Goal: Task Accomplishment & Management: Use online tool/utility

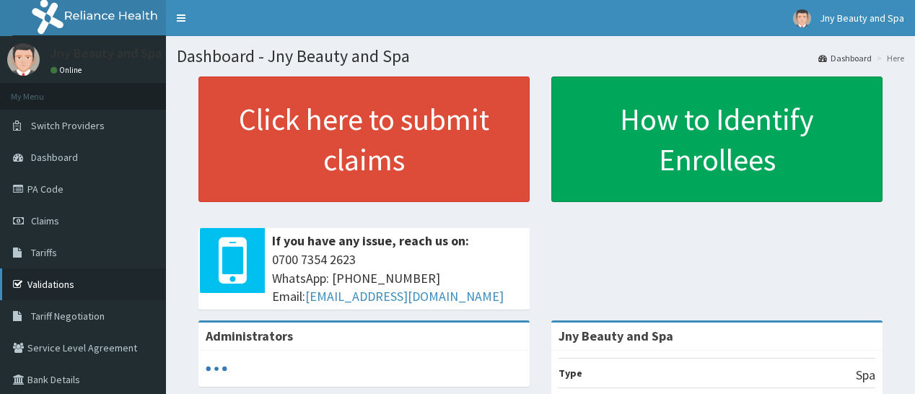
click at [100, 287] on link "Validations" at bounding box center [83, 285] width 166 height 32
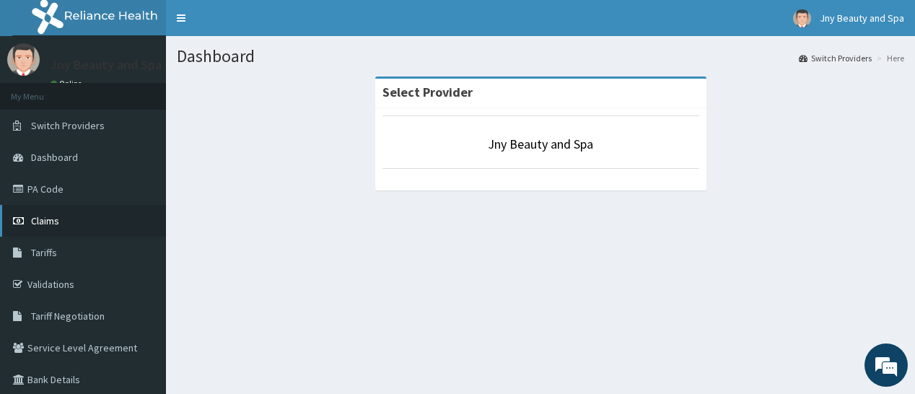
click at [46, 220] on span "Claims" at bounding box center [45, 220] width 28 height 13
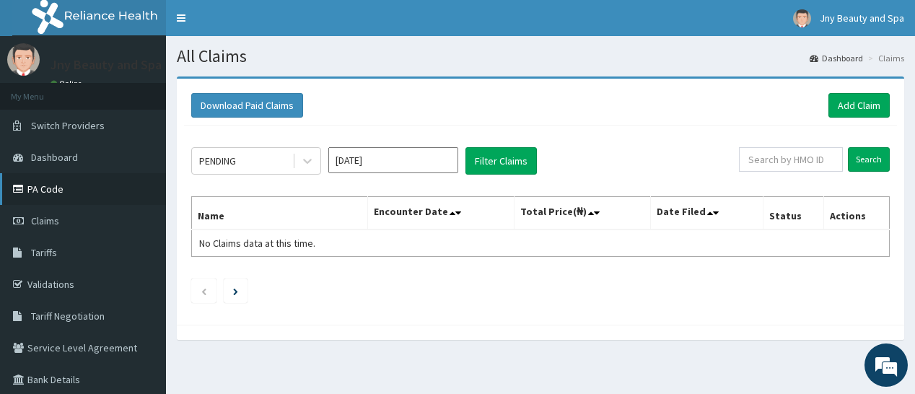
click at [40, 176] on link "PA Code" at bounding box center [83, 189] width 166 height 32
type input "alt/10184/b"
click at [848, 147] on input "Search" at bounding box center [869, 159] width 42 height 25
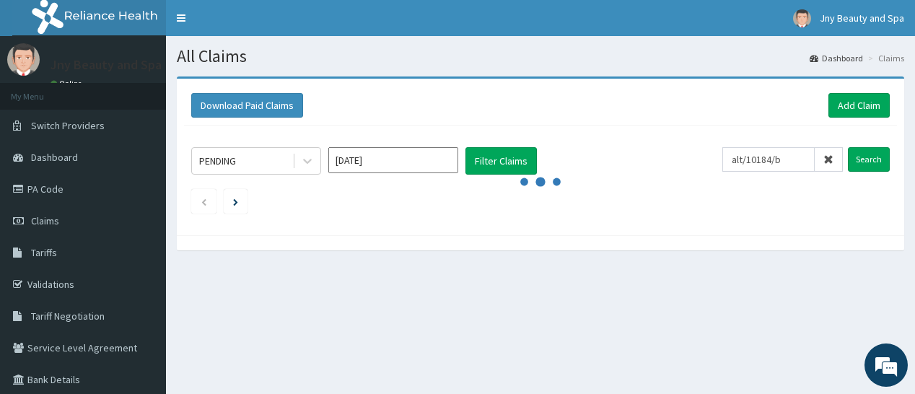
click at [848, 147] on input "Search" at bounding box center [869, 159] width 42 height 25
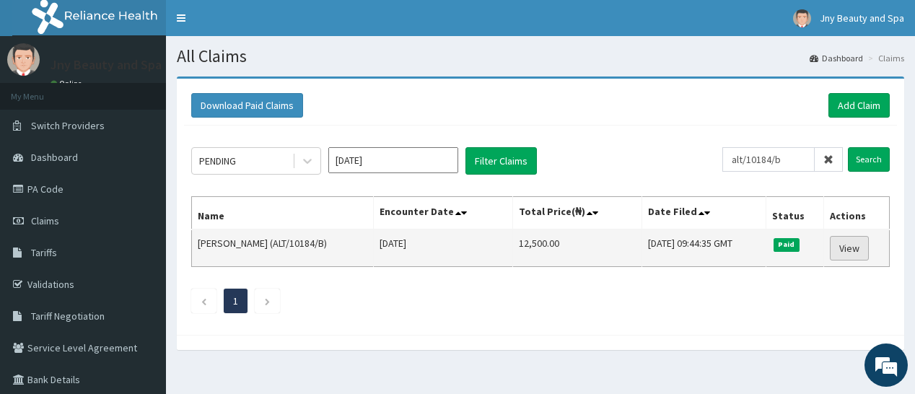
click at [849, 240] on link "View" at bounding box center [849, 248] width 39 height 25
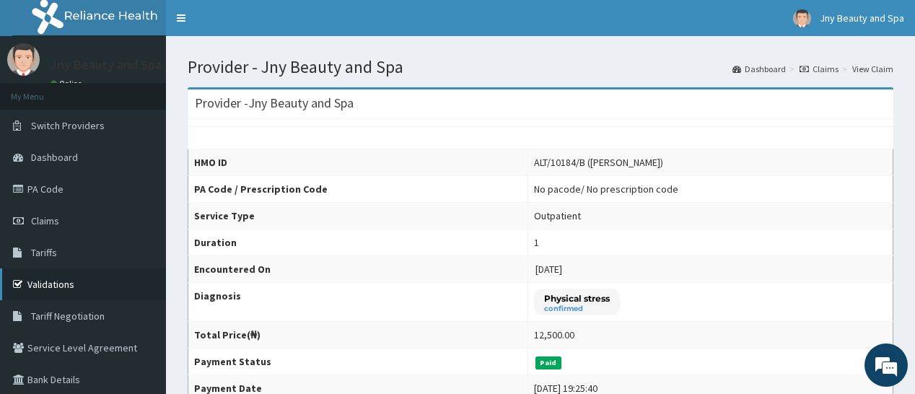
click at [23, 292] on link "Validations" at bounding box center [83, 285] width 166 height 32
